Goal: Entertainment & Leisure: Consume media (video, audio)

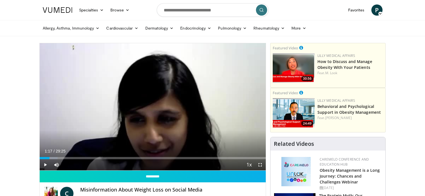
scroll to position [28, 0]
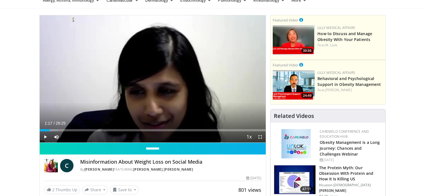
click at [46, 137] on span "Video Player" at bounding box center [45, 137] width 11 height 11
click at [72, 132] on div "Current Time 2:23 / Duration 29:25 Pause Skip Backward Skip Forward Mute 2% Loa…" at bounding box center [153, 137] width 226 height 11
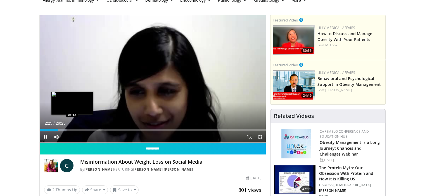
click at [72, 130] on div "Loaded : 11.87% 02:25 04:12" at bounding box center [153, 130] width 226 height 2
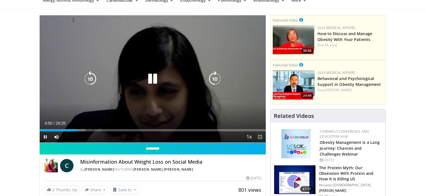
drag, startPoint x: 260, startPoint y: 139, endPoint x: 260, endPoint y: 173, distance: 33.5
click at [260, 139] on span "Video Player" at bounding box center [260, 137] width 11 height 11
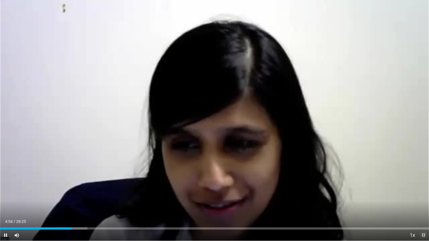
click at [424, 196] on span "Video Player" at bounding box center [423, 235] width 11 height 11
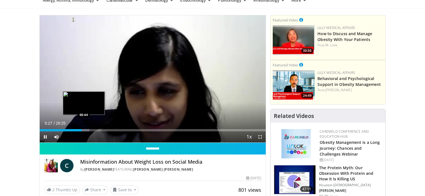
click at [84, 129] on div "Loaded : 22.05% 05:27 05:44" at bounding box center [153, 130] width 226 height 2
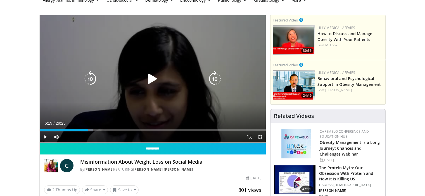
click at [88, 130] on div "Progress Bar" at bounding box center [87, 130] width 13 height 2
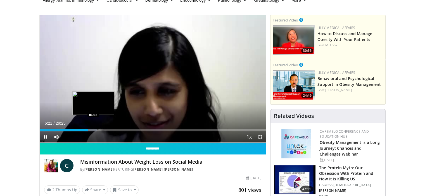
click at [93, 130] on div "Progress Bar" at bounding box center [91, 130] width 13 height 2
click at [98, 130] on div "Loaded : 27.18% 07:00 07:39" at bounding box center [153, 130] width 226 height 2
click at [105, 130] on div "Loaded : 29.97% 08:30 08:30" at bounding box center [153, 130] width 226 height 2
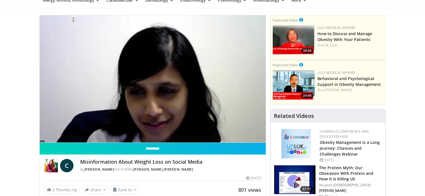
click at [108, 130] on div "50 seconds Tap to unmute" at bounding box center [153, 78] width 226 height 127
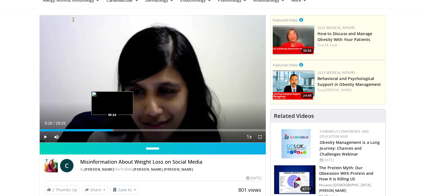
click at [112, 130] on div "Loaded : 32.79% 09:26 09:26" at bounding box center [153, 130] width 226 height 2
click at [106, 140] on div "Current Time 9:26 / Duration 29:25 Play Skip Backward Skip Forward Mute 44% Loa…" at bounding box center [153, 137] width 226 height 11
click at [140, 134] on div "Current Time 9:26 / Duration 29:25 Play Skip Backward Skip Forward Mute 44% Loa…" at bounding box center [153, 137] width 226 height 11
click at [44, 137] on span "Video Player" at bounding box center [45, 137] width 11 height 11
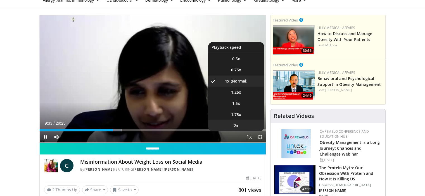
click at [238, 126] on li "2x" at bounding box center [236, 125] width 56 height 11
click at [243, 81] on li "1x" at bounding box center [236, 81] width 56 height 11
click at [245, 70] on li "0.75x" at bounding box center [236, 70] width 56 height 11
